Goal: Check status: Check status

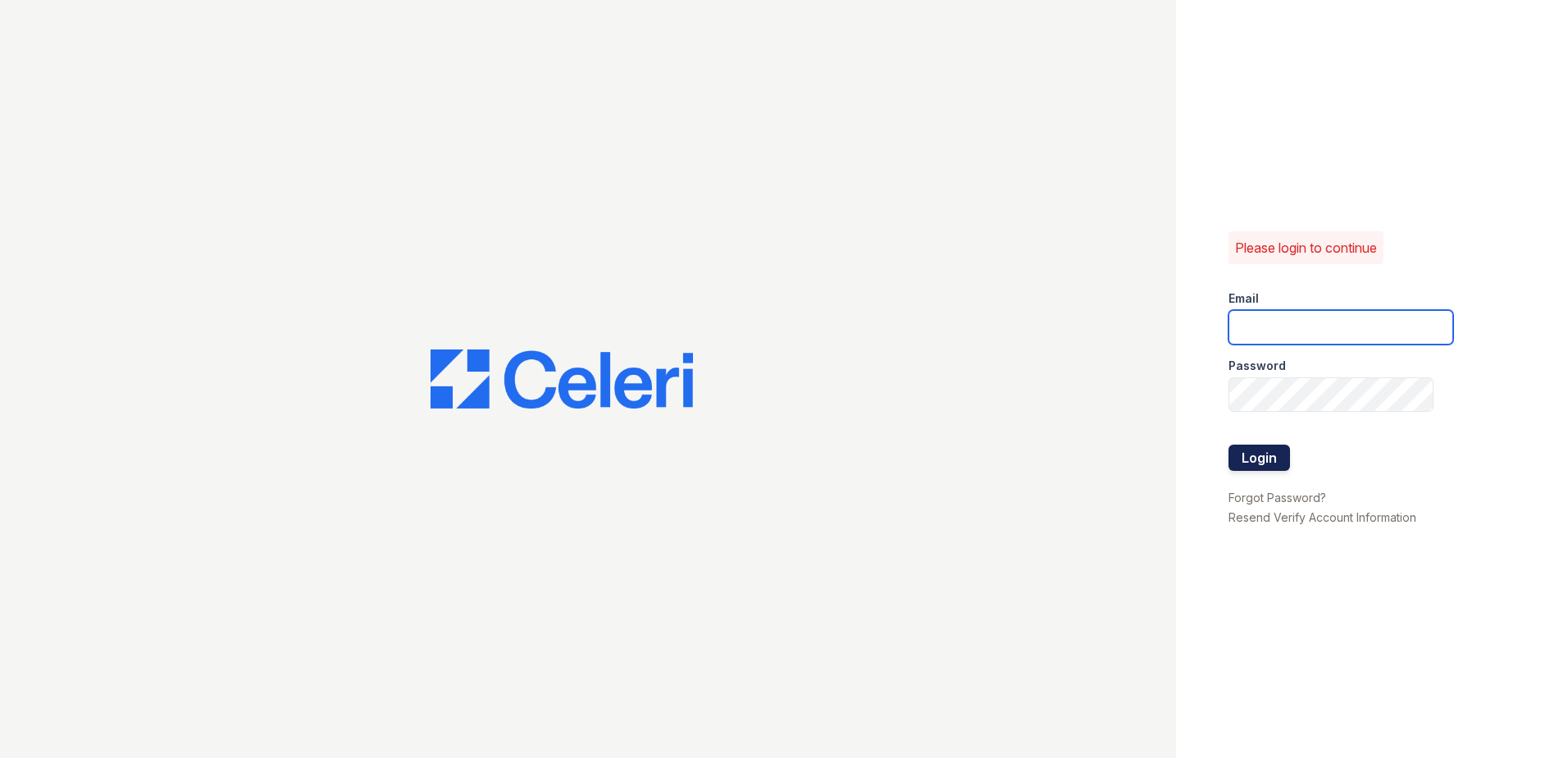
type input "[EMAIL_ADDRESS][DOMAIN_NAME]"
click at [1261, 464] on button "Login" at bounding box center [1259, 457] width 62 height 26
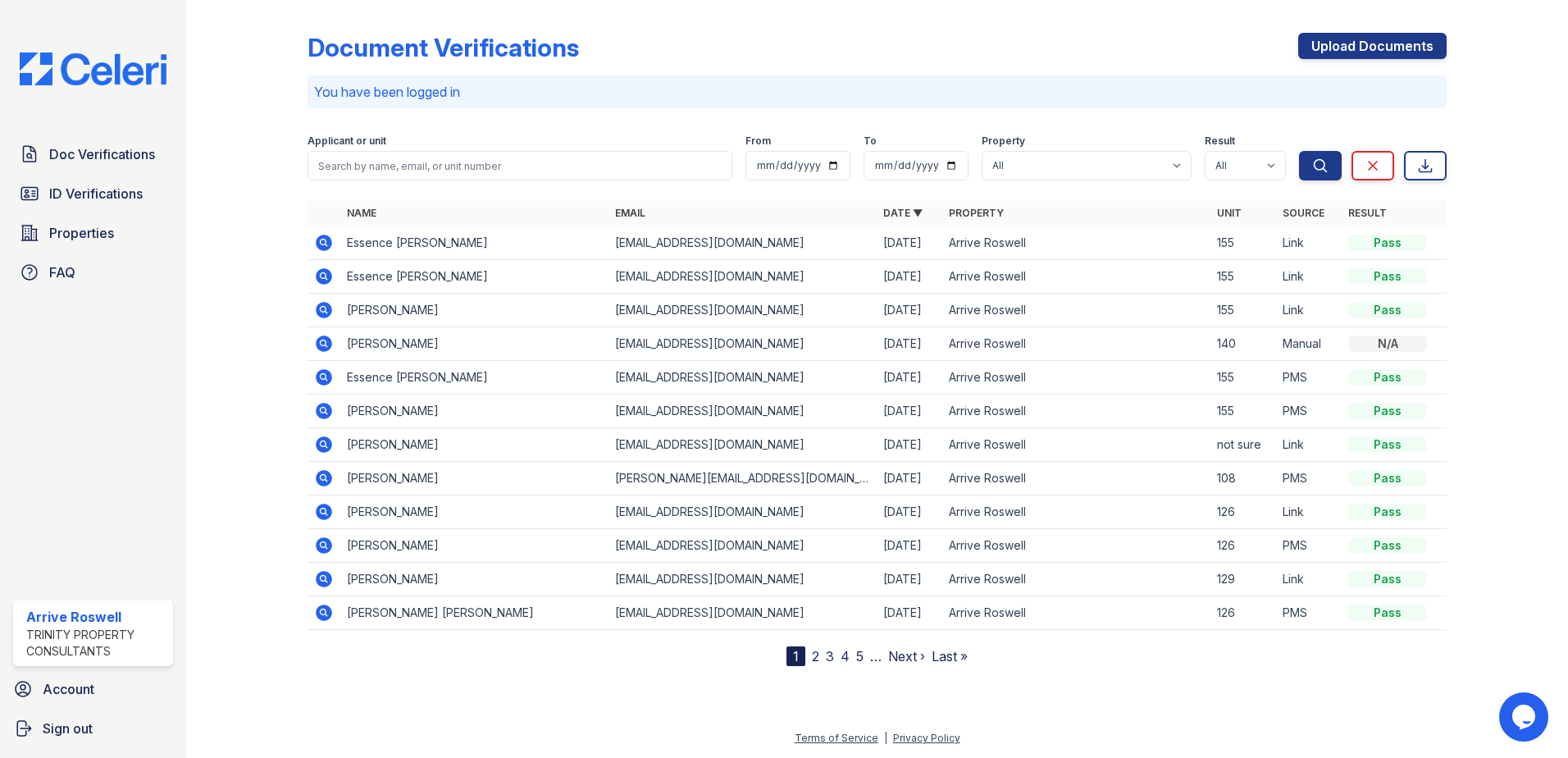
click at [329, 241] on icon at bounding box center [324, 243] width 17 height 17
